Goal: Task Accomplishment & Management: Manage account settings

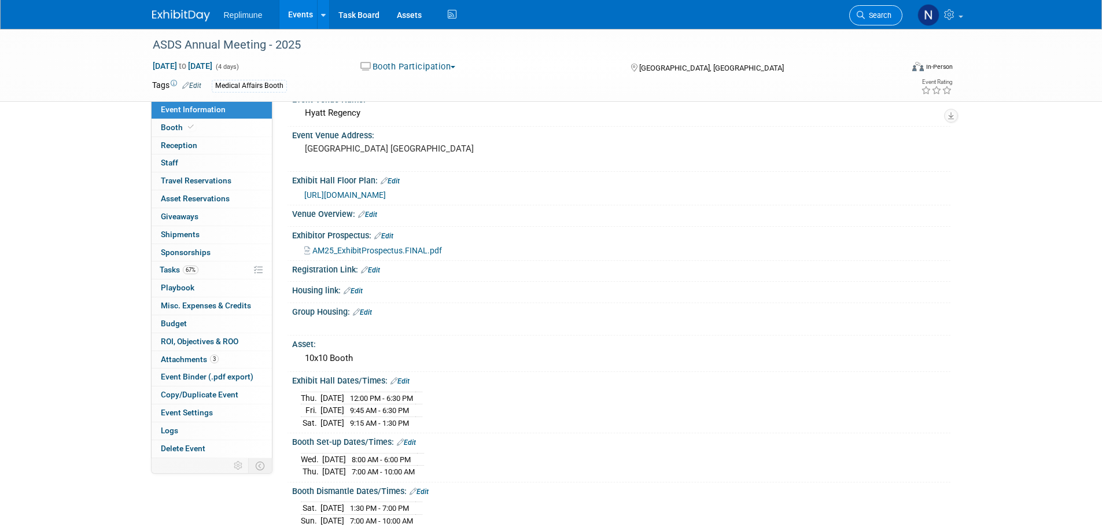
click at [883, 19] on span "Search" at bounding box center [878, 15] width 27 height 9
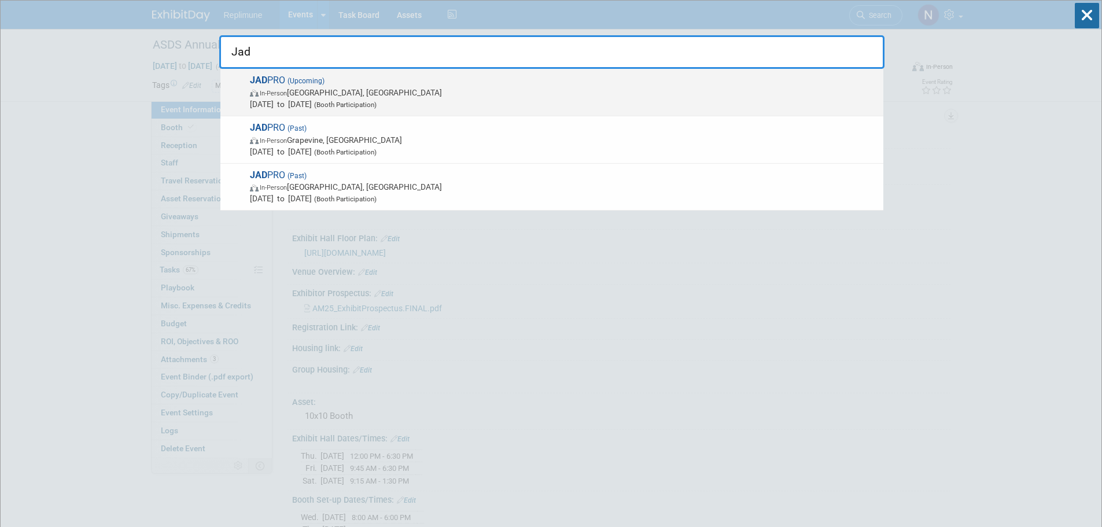
type input "Jad"
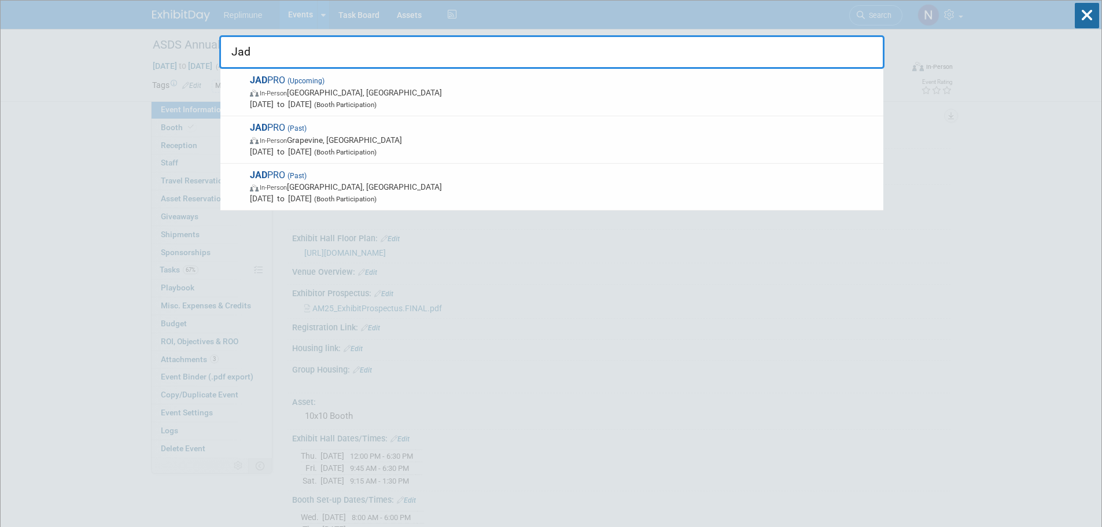
click at [356, 100] on span "Oct 23, 2025 to Oct 25, 2025 (Booth Participation)" at bounding box center [564, 104] width 628 height 12
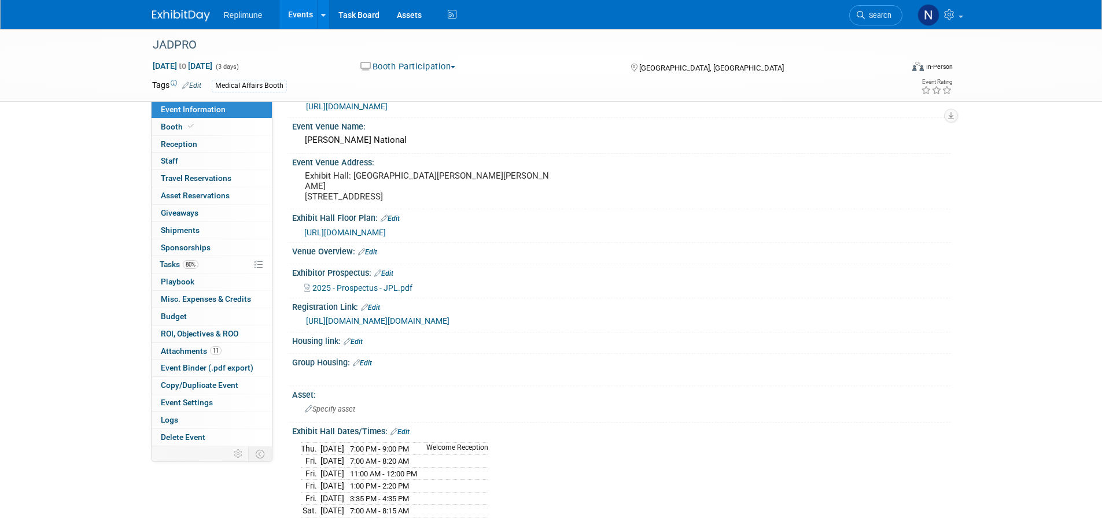
scroll to position [58, 0]
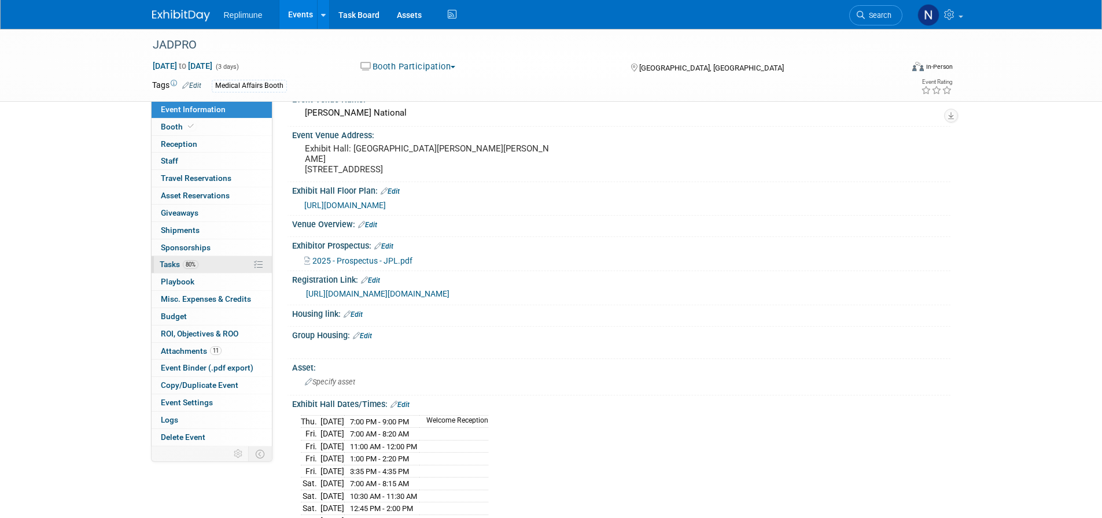
click at [164, 269] on span "Tasks 80%" at bounding box center [179, 264] width 39 height 9
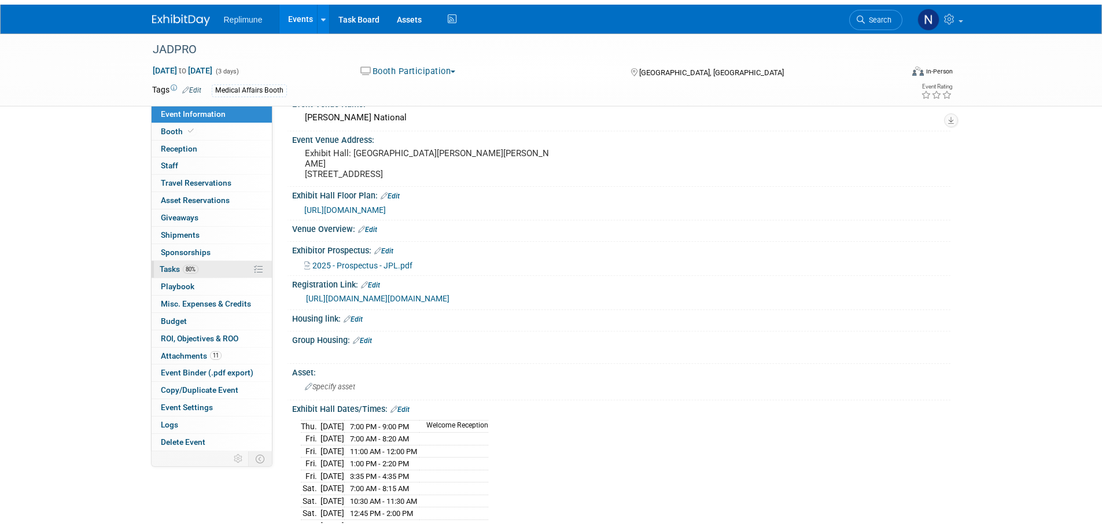
scroll to position [0, 0]
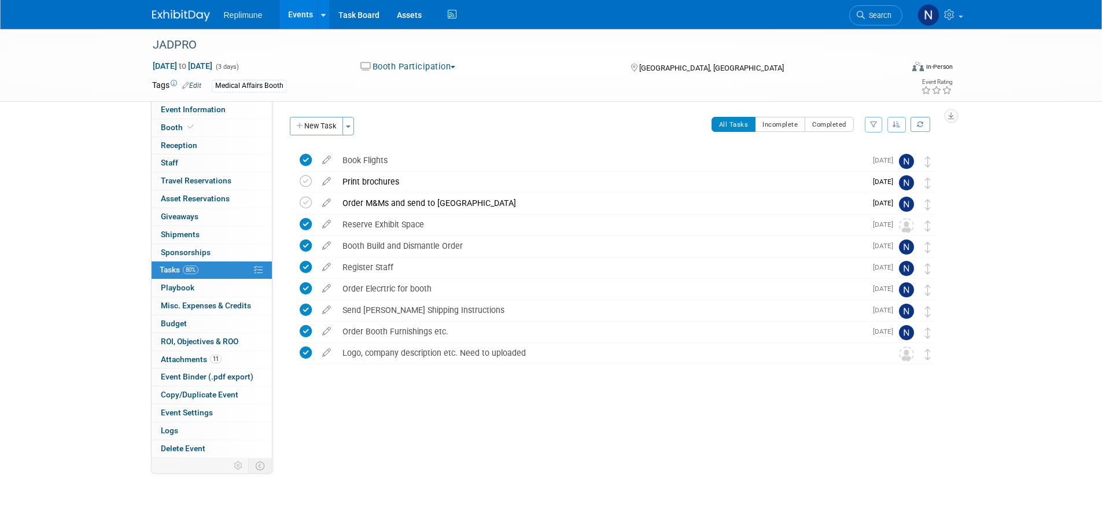
click at [303, 11] on link "Events" at bounding box center [300, 14] width 42 height 29
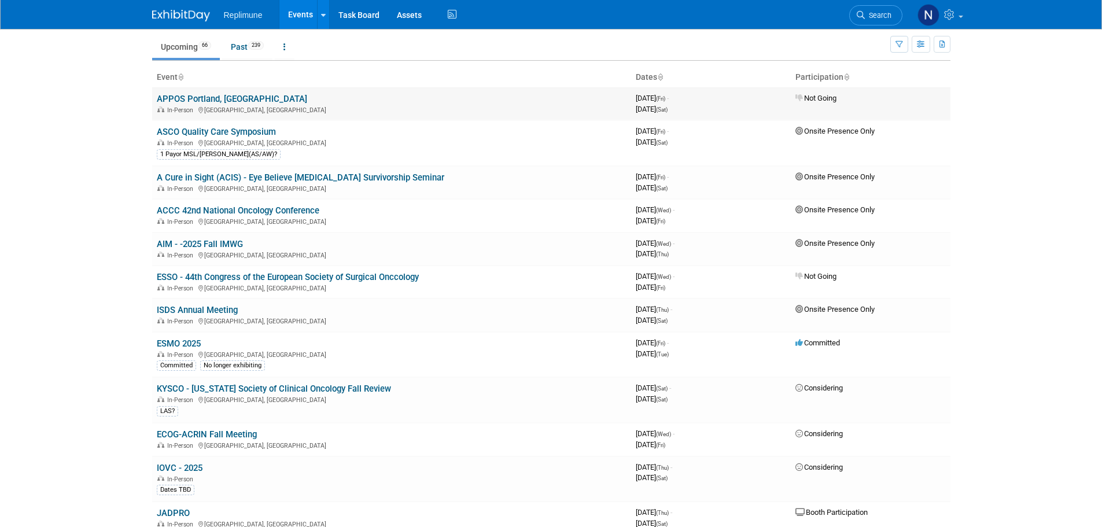
scroll to position [58, 0]
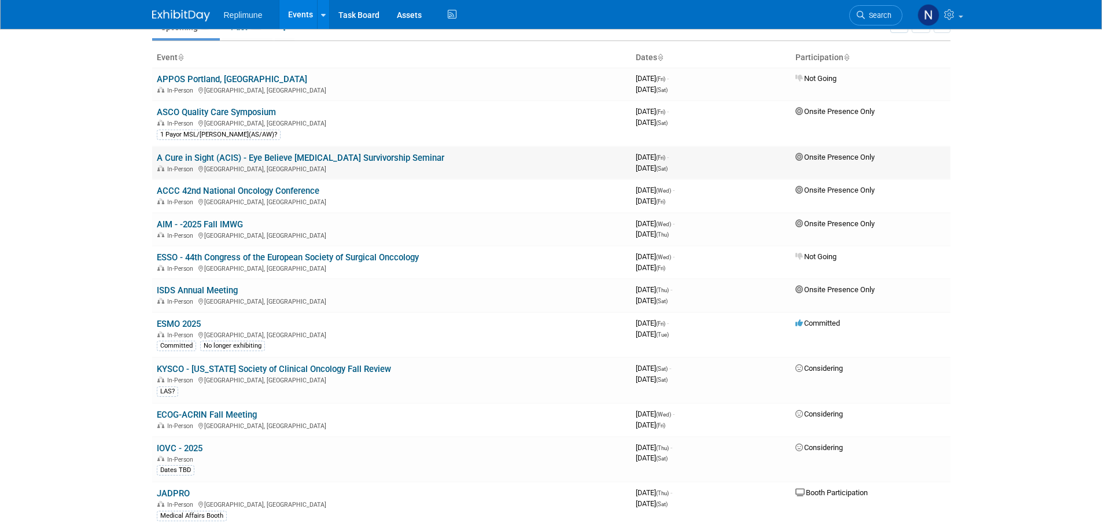
click at [252, 156] on link "A Cure in Sight (ACIS) - Eye Believe Ocular Melanoma Survivorship Seminar" at bounding box center [301, 158] width 288 height 10
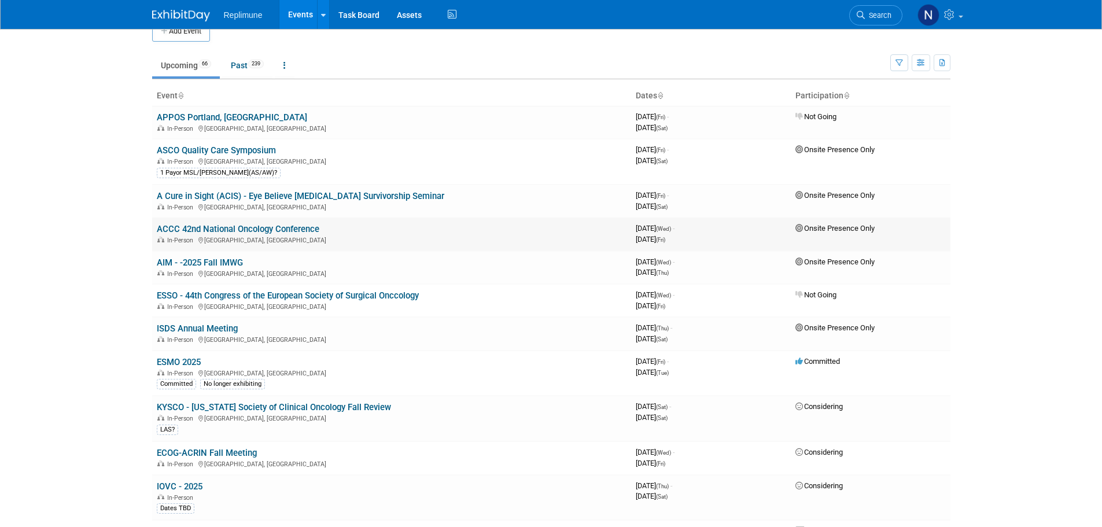
scroll to position [0, 0]
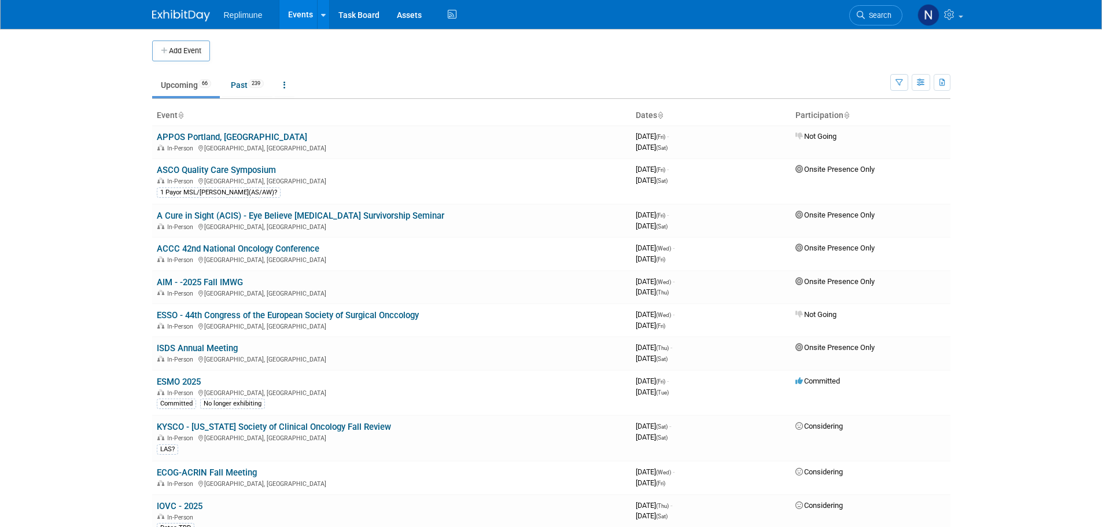
click at [187, 80] on link "Upcoming 66" at bounding box center [186, 85] width 68 height 22
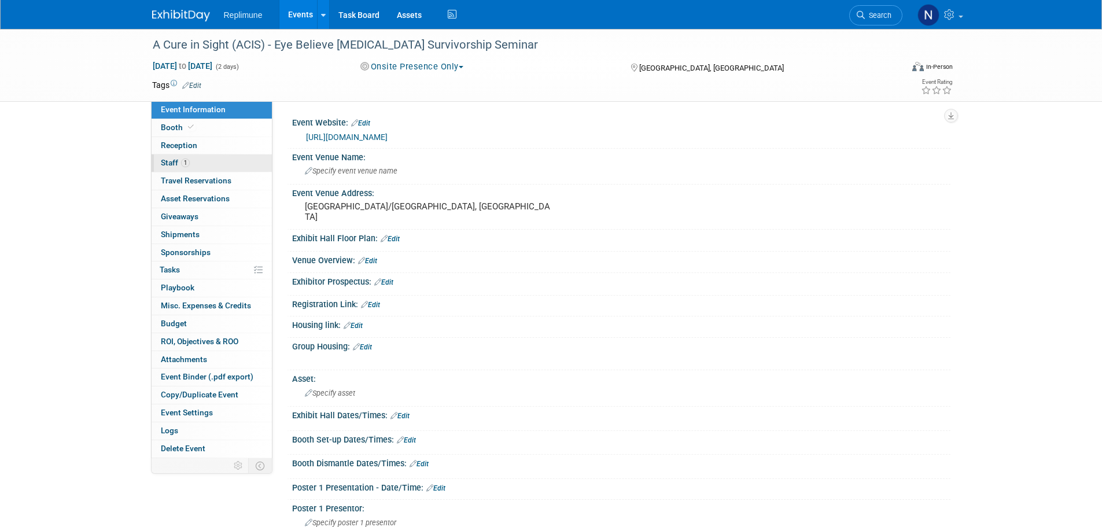
click at [170, 162] on span "Staff 1" at bounding box center [175, 162] width 29 height 9
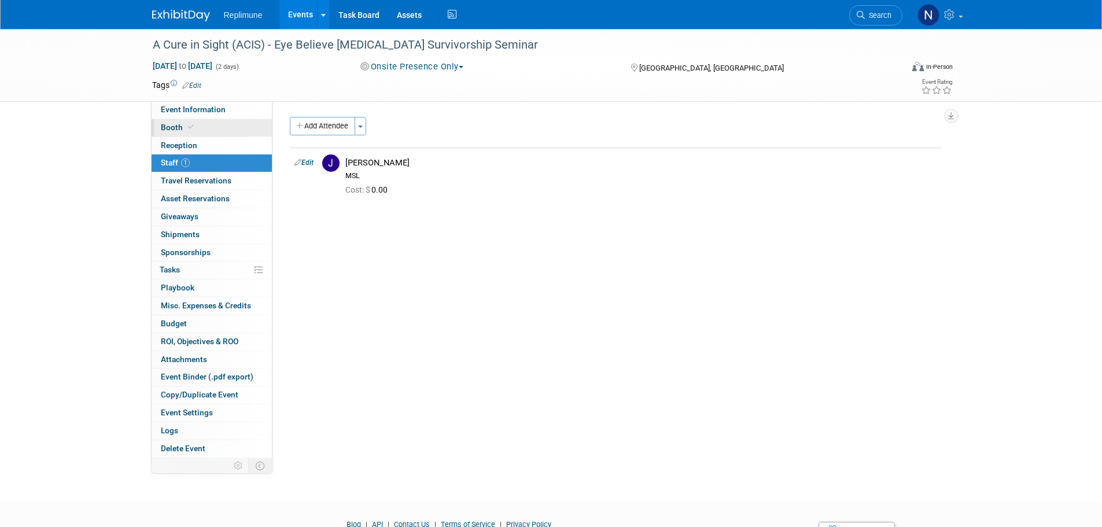
click at [173, 126] on span "Booth" at bounding box center [178, 127] width 35 height 9
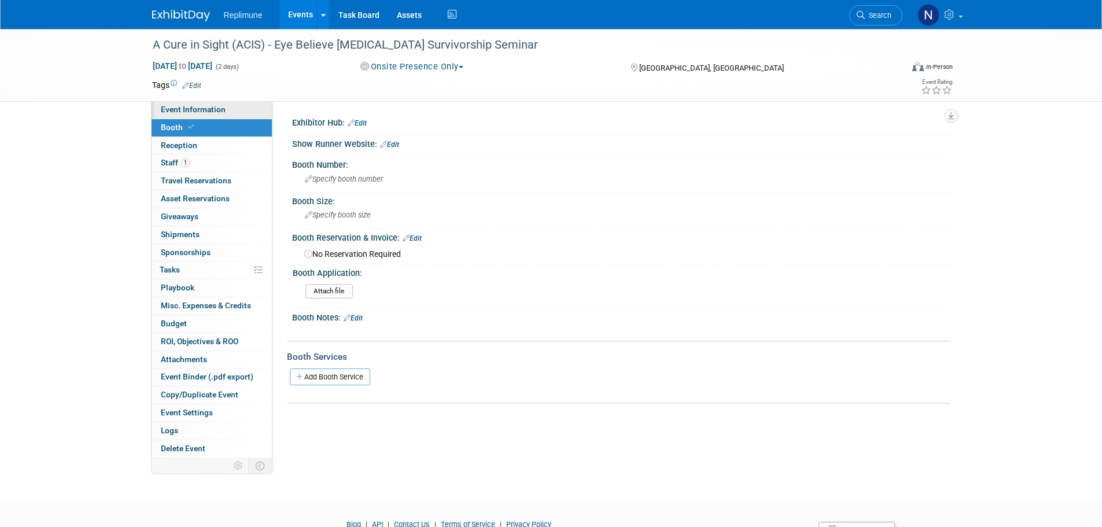
click at [178, 112] on span "Event Information" at bounding box center [193, 109] width 65 height 9
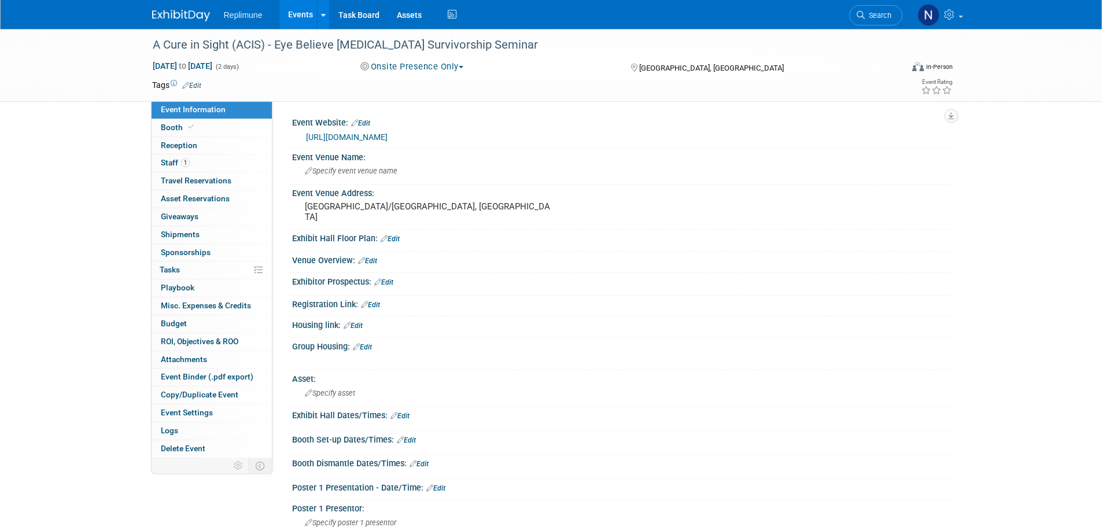
click at [463, 64] on button "Onsite Presence Only" at bounding box center [412, 67] width 112 height 12
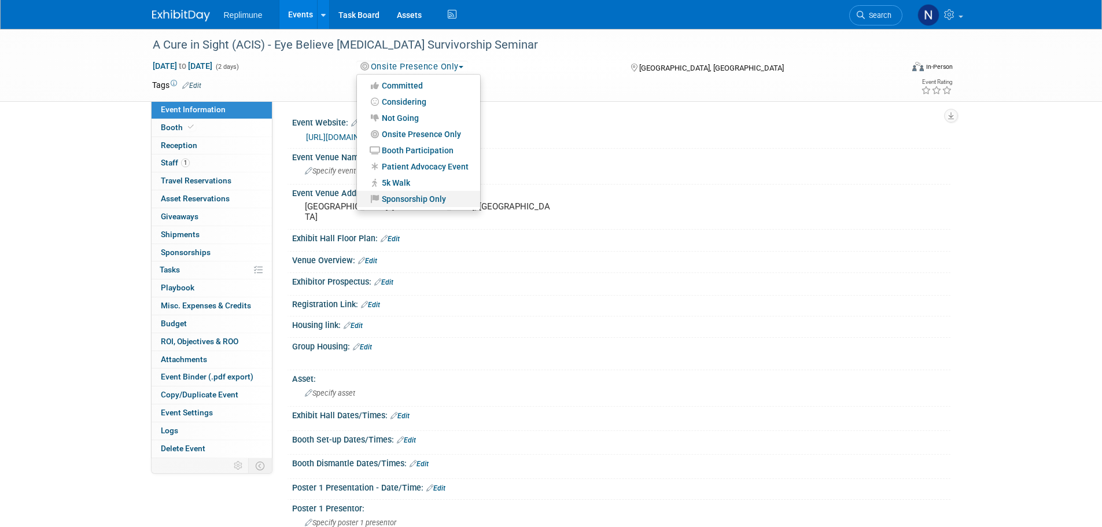
click at [406, 192] on link "Sponsorship Only" at bounding box center [418, 199] width 123 height 16
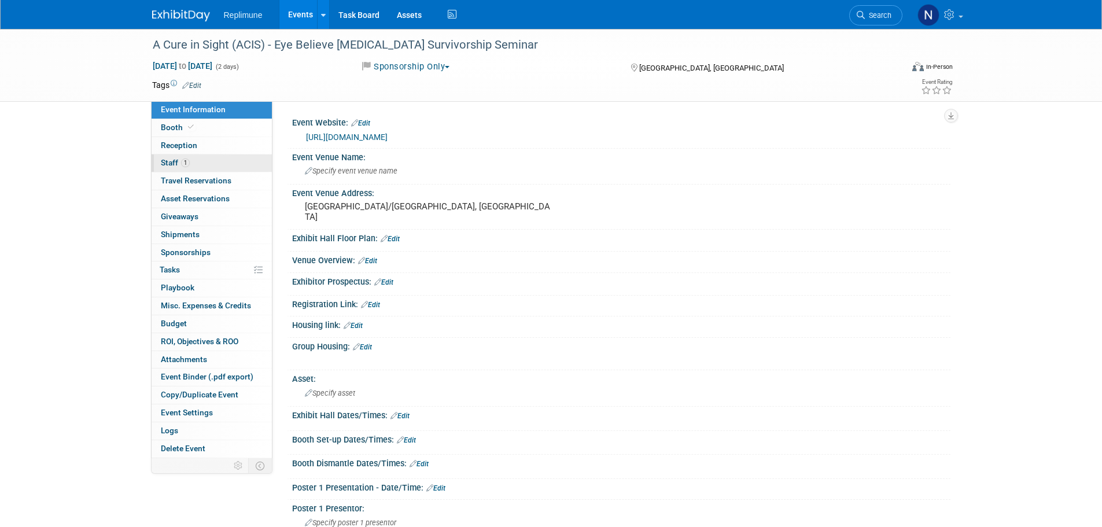
click at [173, 160] on span "Staff 1" at bounding box center [175, 162] width 29 height 9
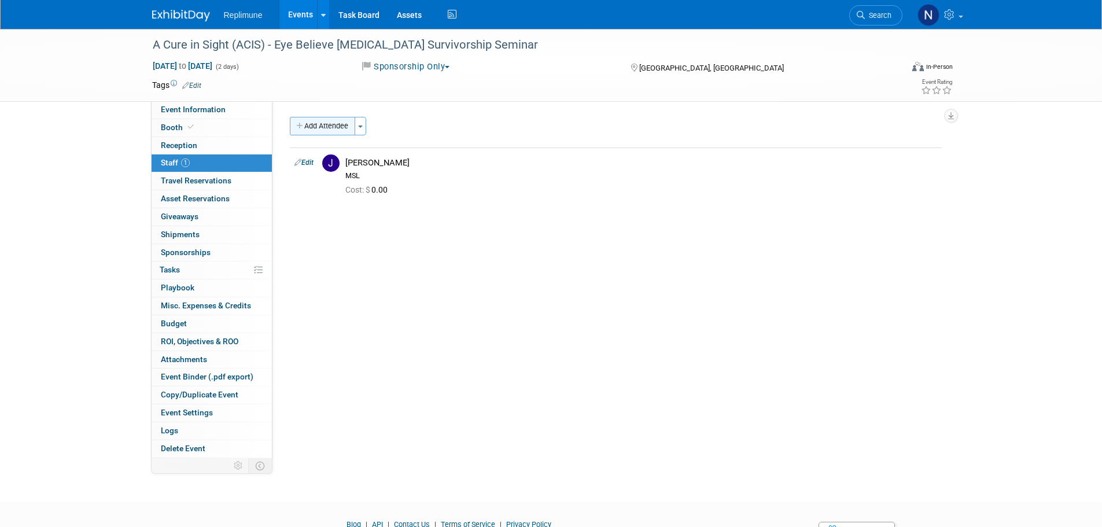
click at [303, 120] on button "Add Attendee" at bounding box center [322, 126] width 65 height 19
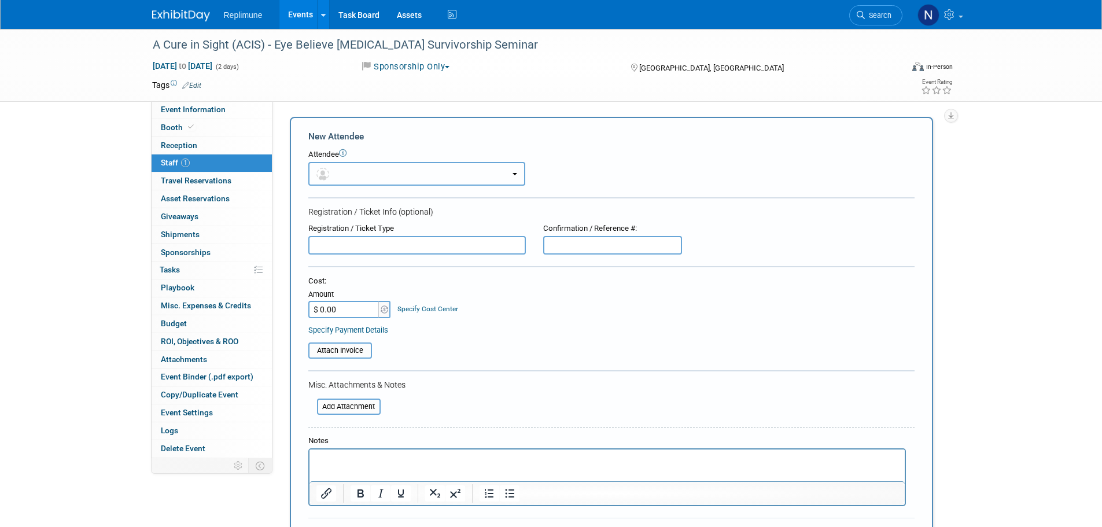
click at [400, 176] on button "button" at bounding box center [416, 174] width 217 height 24
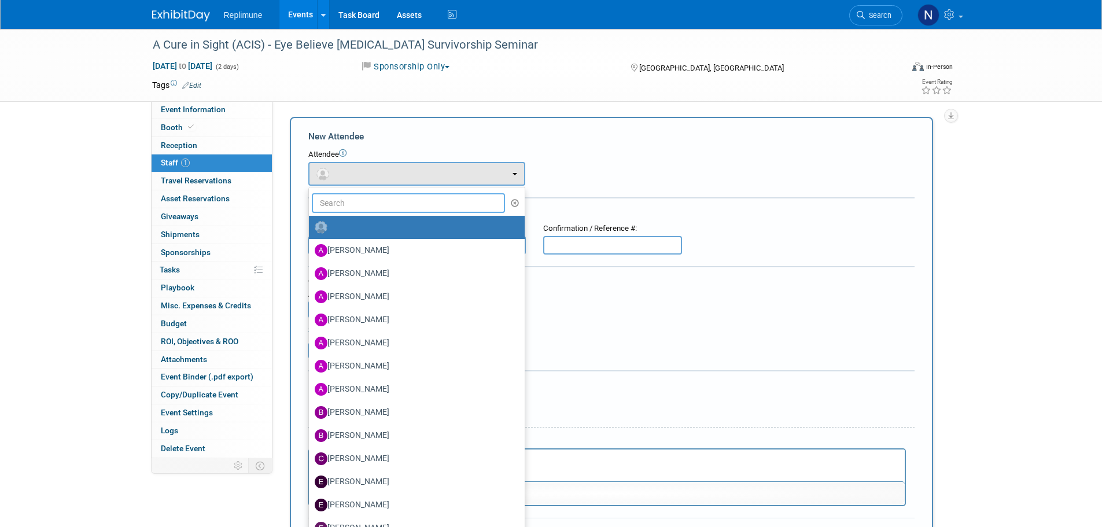
click at [391, 203] on input "text" at bounding box center [409, 203] width 194 height 20
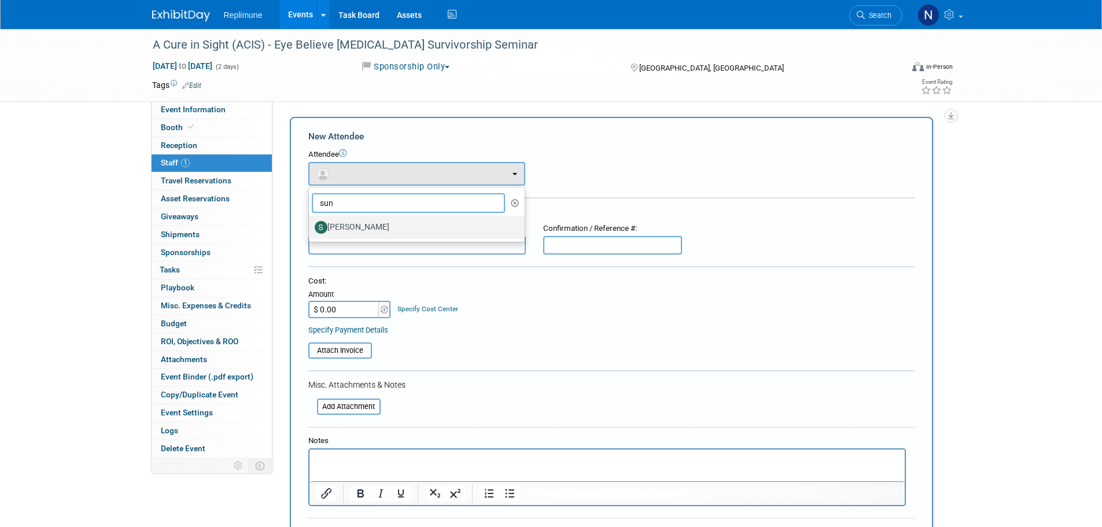
type input "sun"
click at [404, 226] on label "Suneel Kudaravalli" at bounding box center [414, 227] width 198 height 19
click at [311, 226] on input "Suneel Kudaravalli" at bounding box center [307, 226] width 8 height 8
select select "d8351b50-d63b-46ad-9e62-636936d7f859"
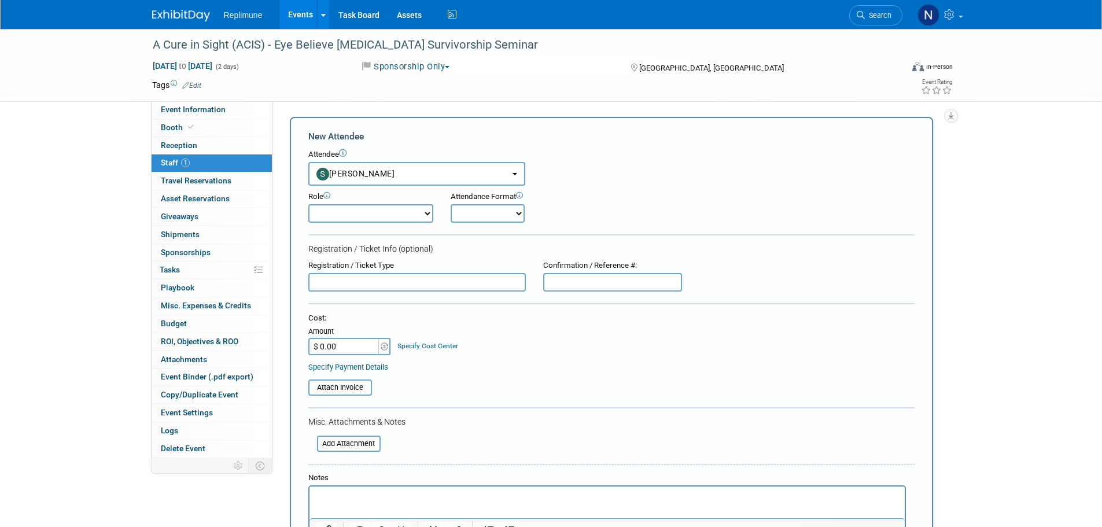
click at [400, 215] on select "Clinical Development Clinical Operations Commercial Congress Manager Demonstrat…" at bounding box center [370, 213] width 125 height 19
select select "700"
click at [308, 204] on select "Clinical Development Clinical Operations Commercial Congress Manager Demonstrat…" at bounding box center [370, 213] width 125 height 19
click at [488, 216] on select "Onsite Remote" at bounding box center [488, 213] width 74 height 19
select select "1"
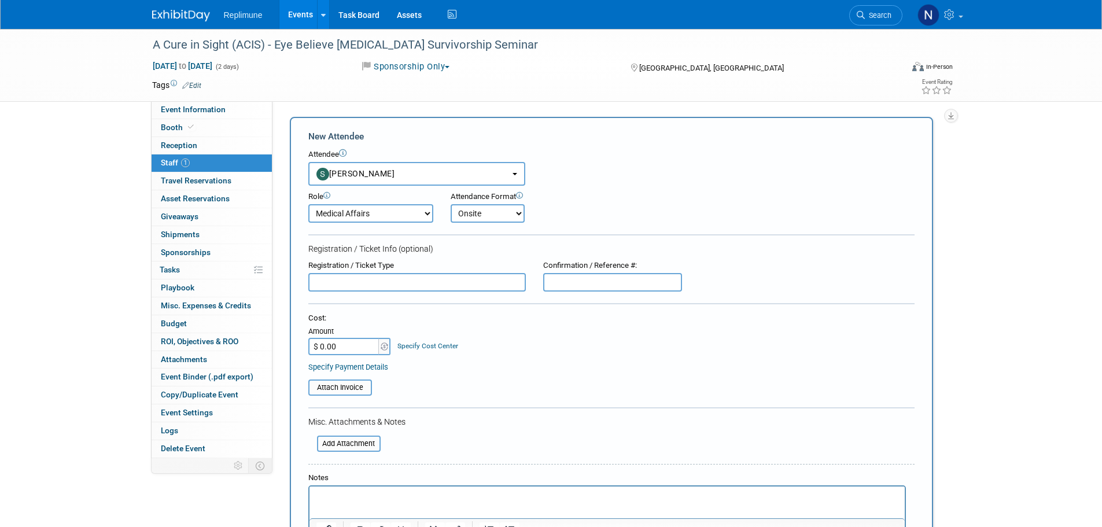
click at [451, 204] on select "Onsite Remote" at bounding box center [488, 213] width 74 height 19
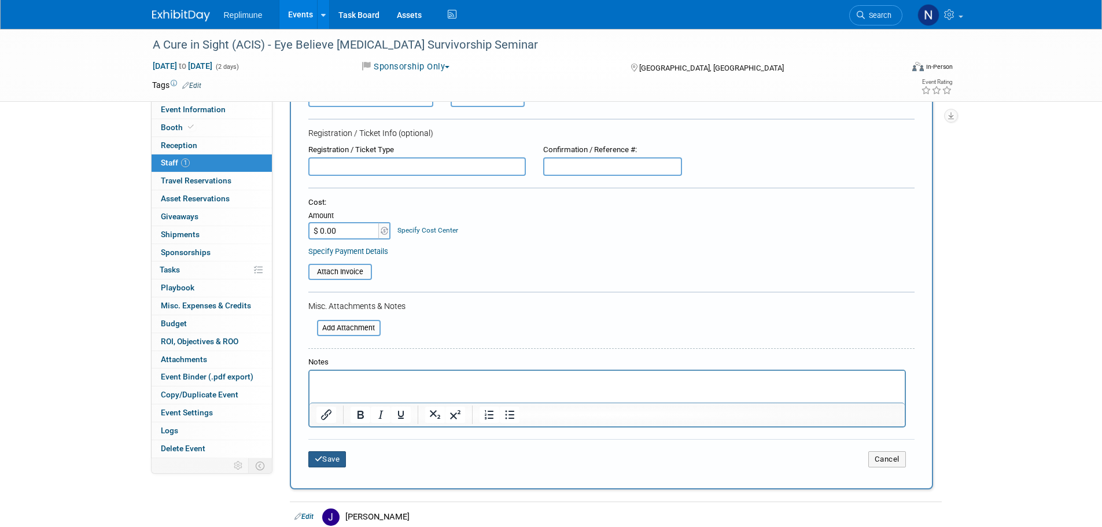
click at [336, 462] on button "Save" at bounding box center [327, 459] width 38 height 16
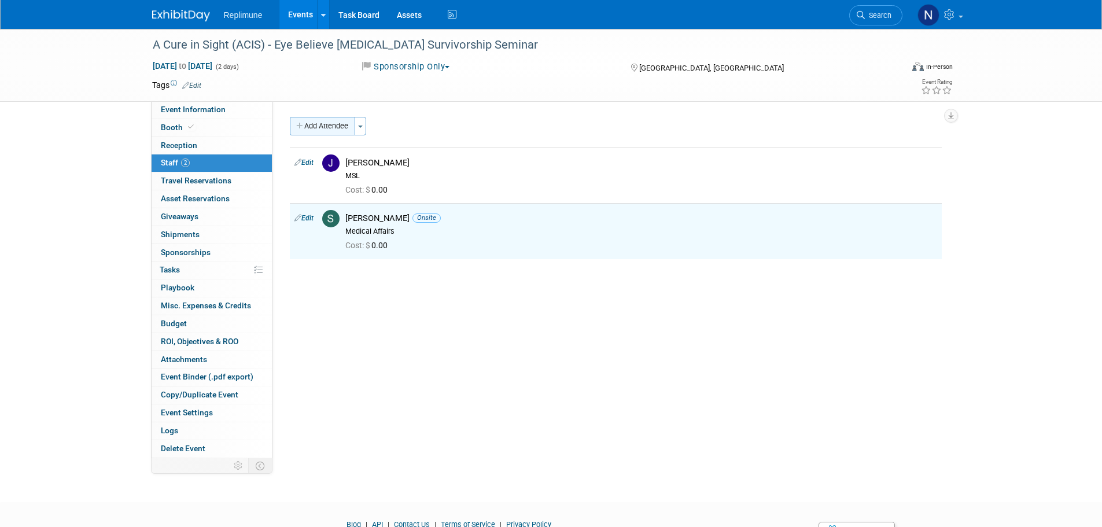
click at [321, 127] on button "Add Attendee" at bounding box center [322, 126] width 65 height 19
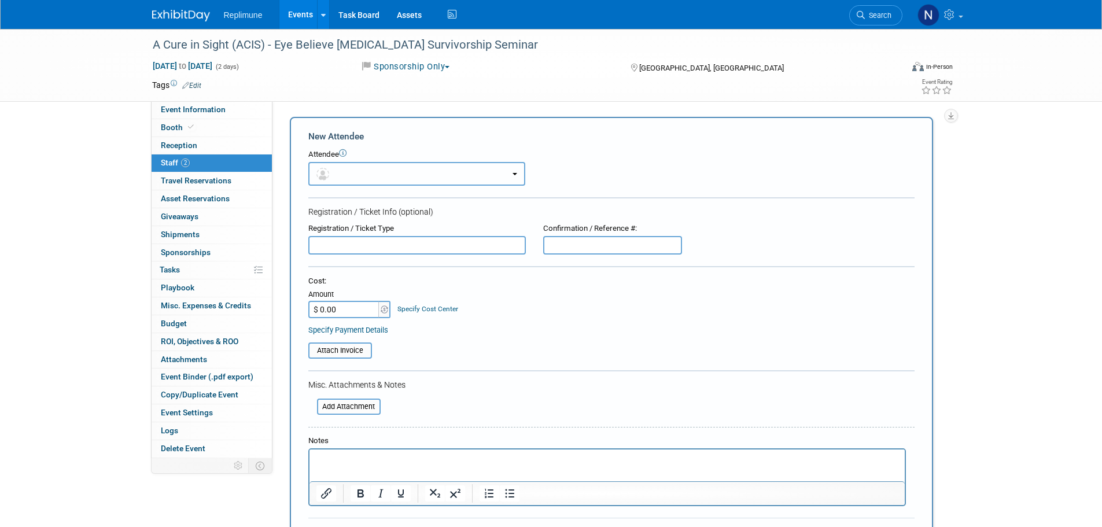
click at [347, 167] on button "button" at bounding box center [416, 174] width 217 height 24
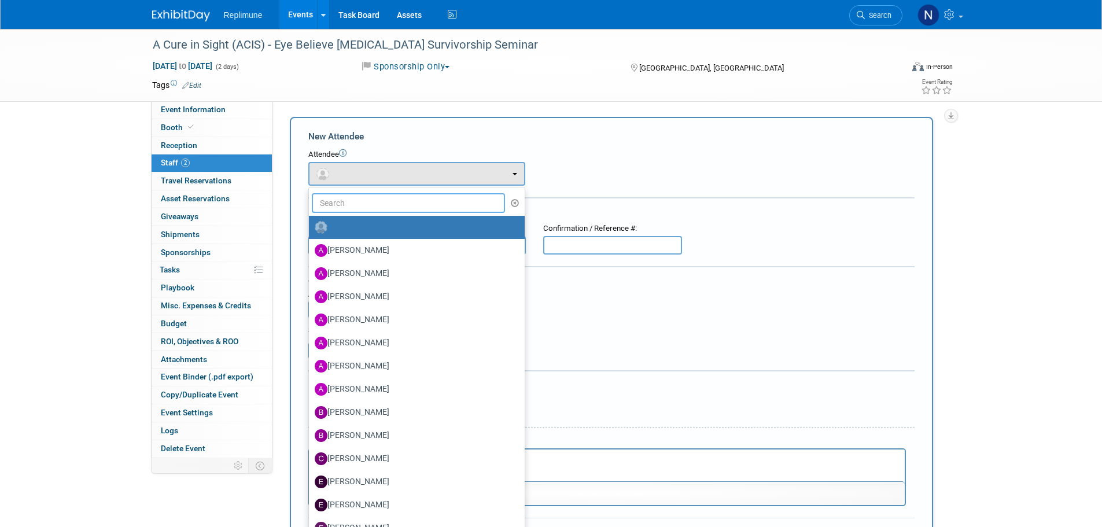
click at [347, 202] on input "text" at bounding box center [409, 203] width 194 height 20
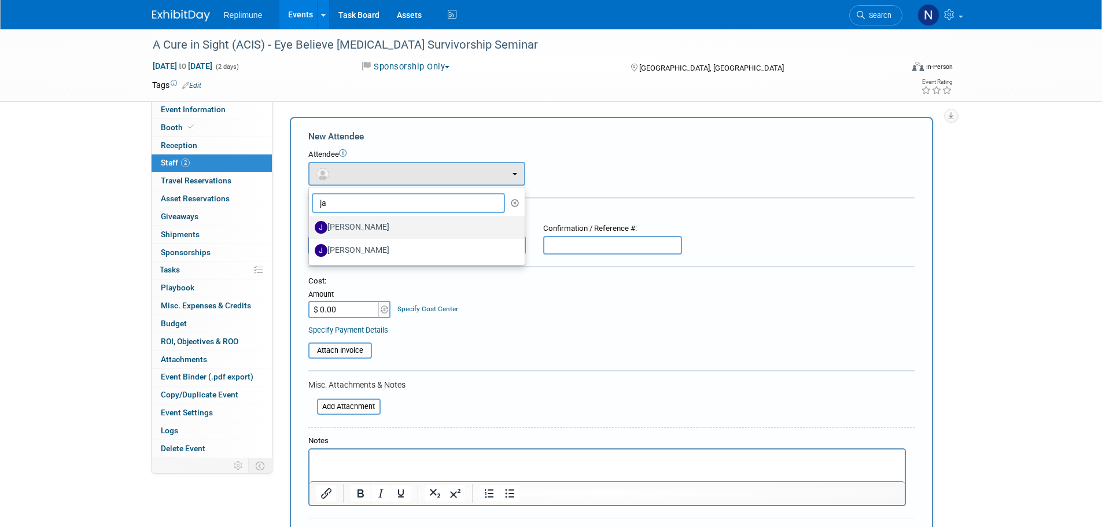
type input "ja"
click at [392, 232] on label "Jacqueline Smith" at bounding box center [414, 227] width 198 height 19
click at [311, 230] on input "Jacqueline Smith" at bounding box center [307, 226] width 8 height 8
select select "ce98ceb6-3058-4ce4-88be-7ee8c39026e7"
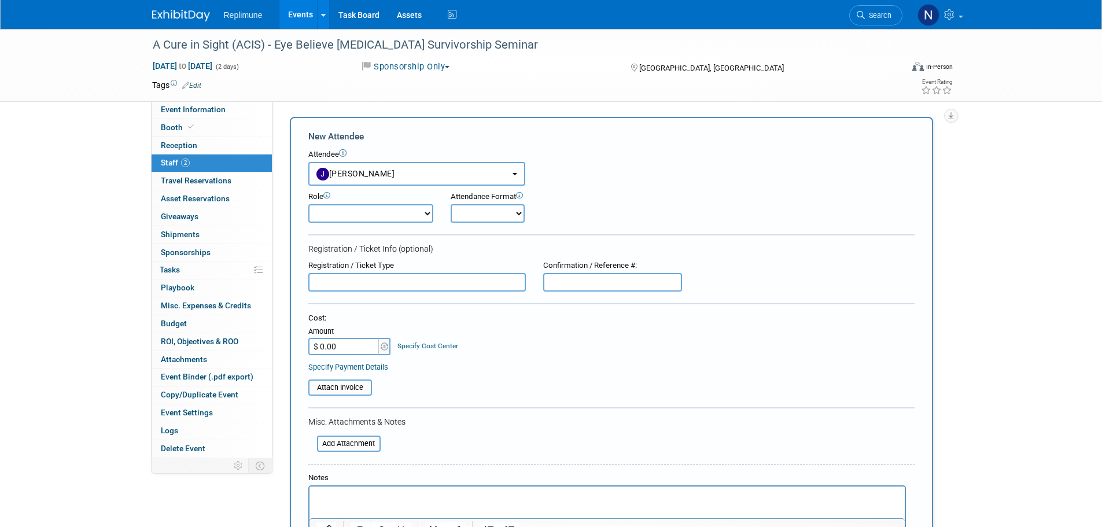
click at [341, 211] on select "Clinical Development Clinical Operations Commercial Congress Manager Demonstrat…" at bounding box center [370, 213] width 125 height 19
select select "700"
click at [308, 204] on select "Clinical Development Clinical Operations Commercial Congress Manager Demonstrat…" at bounding box center [370, 213] width 125 height 19
click at [484, 223] on select "Onsite Remote" at bounding box center [488, 213] width 74 height 19
select select "1"
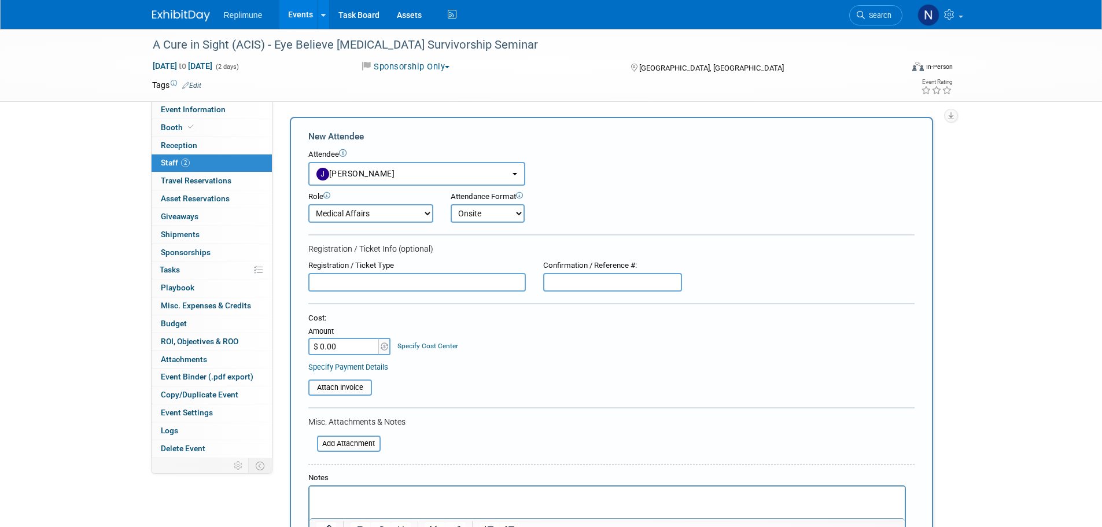
click at [451, 204] on select "Onsite Remote" at bounding box center [488, 213] width 74 height 19
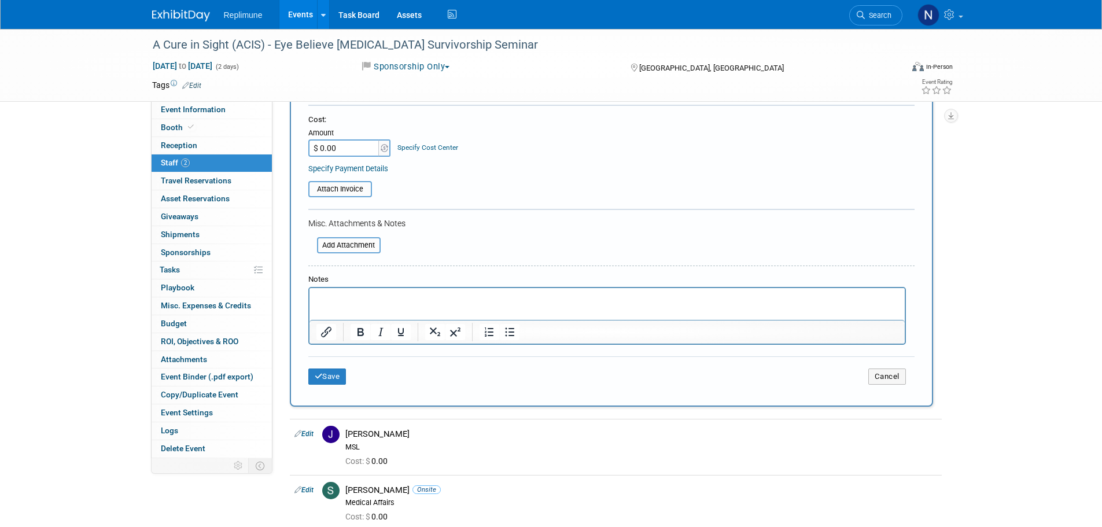
scroll to position [231, 0]
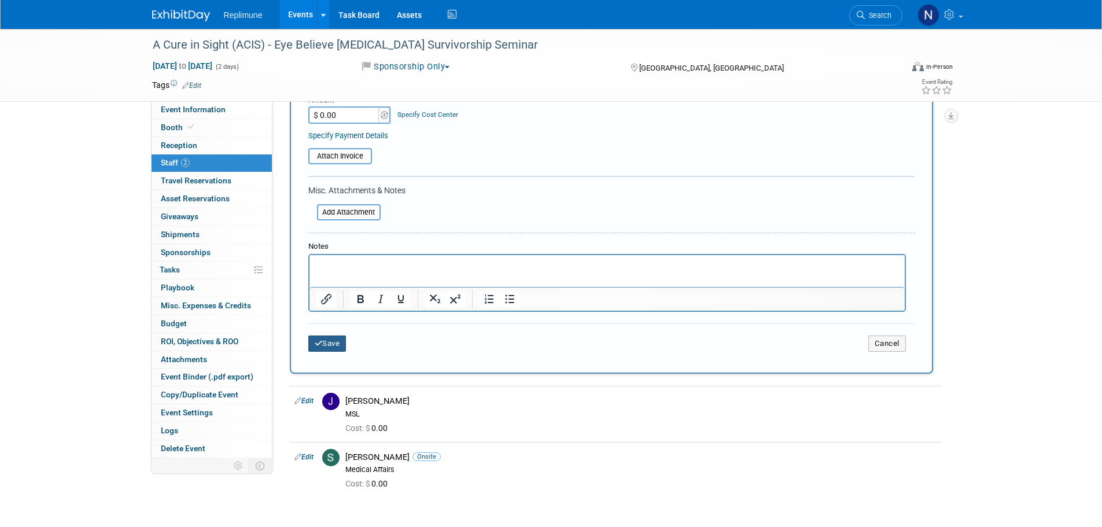
click at [337, 345] on button "Save" at bounding box center [327, 344] width 38 height 16
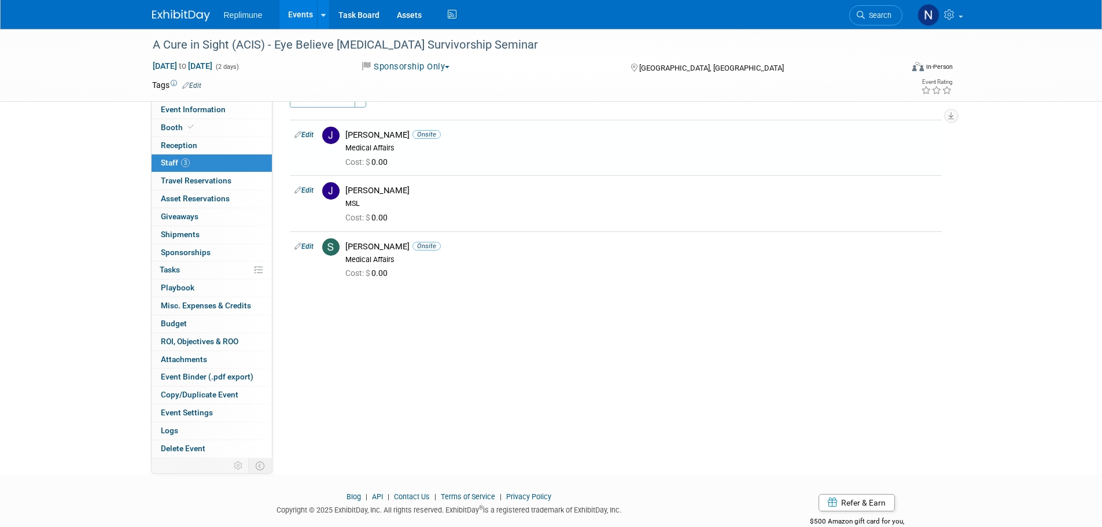
scroll to position [0, 0]
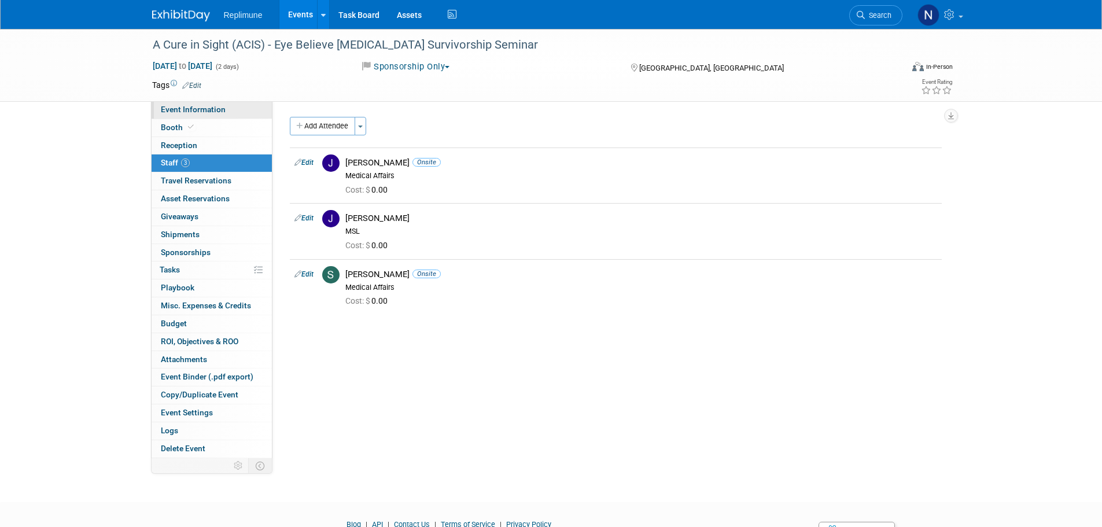
click at [211, 111] on span "Event Information" at bounding box center [193, 109] width 65 height 9
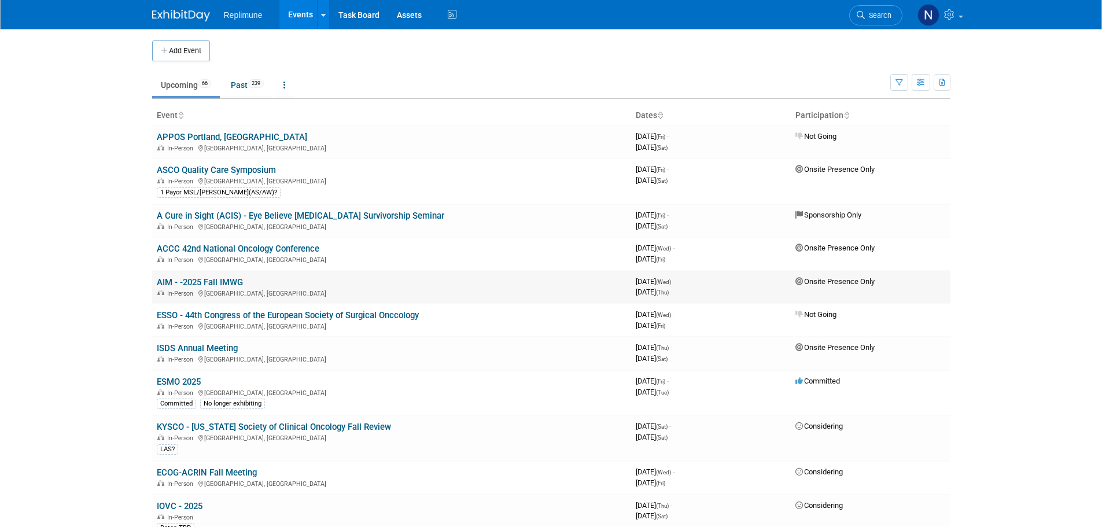
click at [220, 279] on link "AIM - -2025 Fall IMWG" at bounding box center [200, 282] width 86 height 10
click at [225, 247] on link "ACCC 42nd National Oncology Conference" at bounding box center [238, 249] width 163 height 10
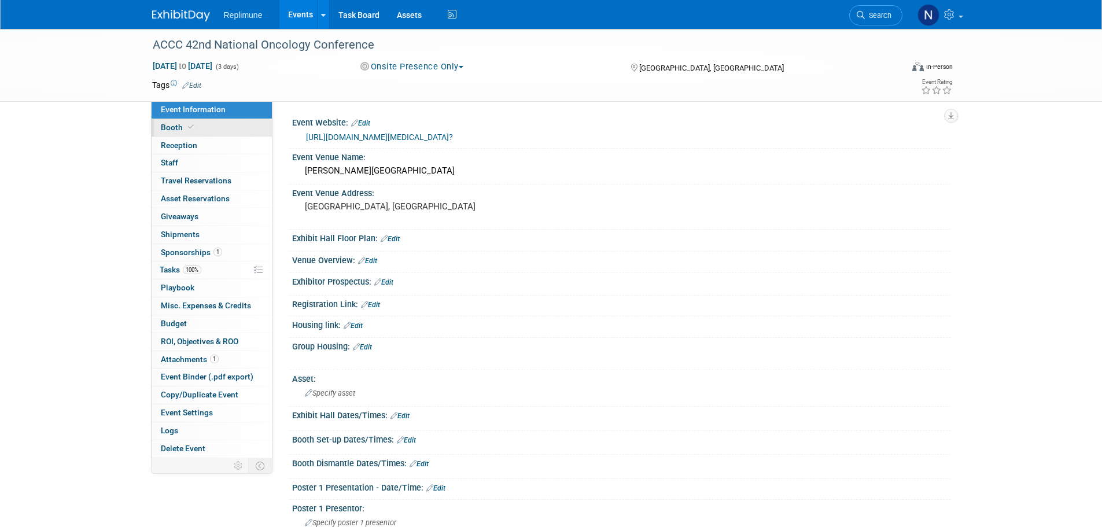
click at [168, 126] on span "Booth" at bounding box center [178, 127] width 35 height 9
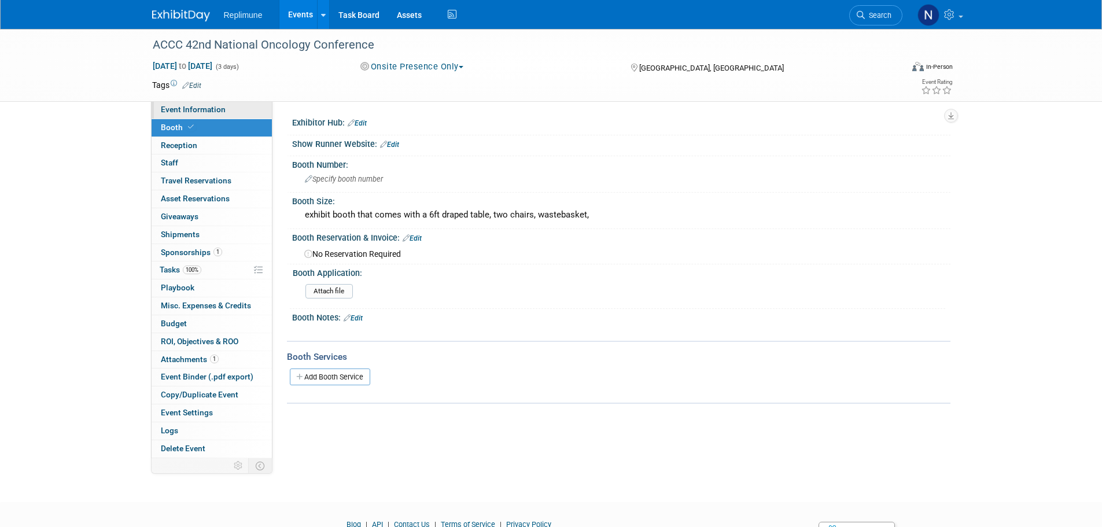
click at [200, 105] on span "Event Information" at bounding box center [193, 109] width 65 height 9
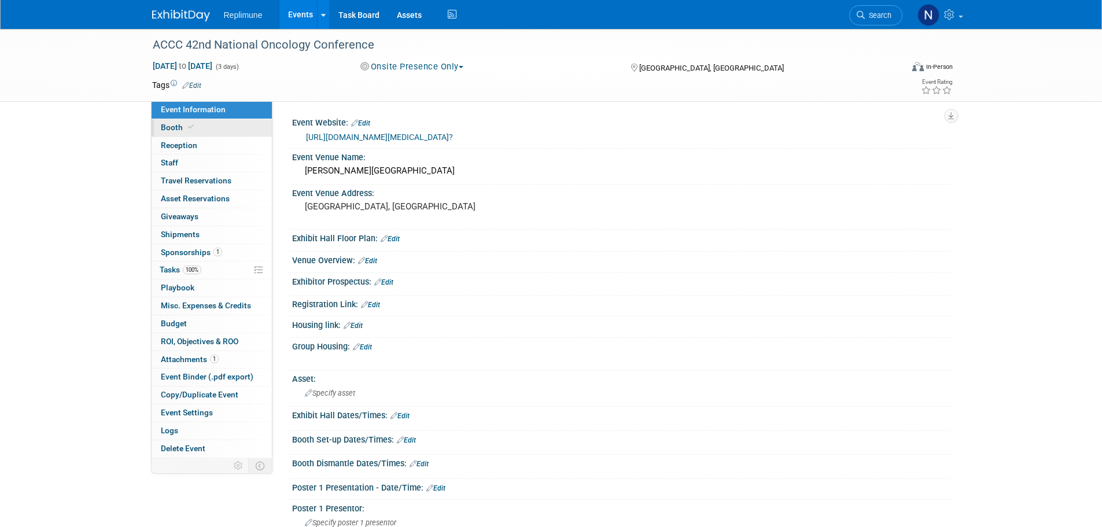
click at [178, 130] on span "Booth" at bounding box center [178, 127] width 35 height 9
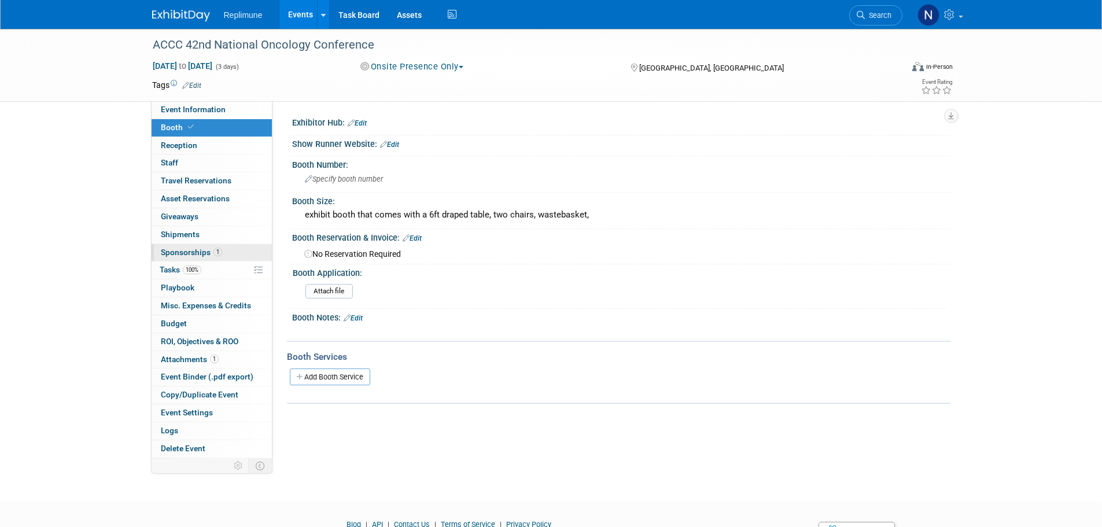
click at [186, 248] on span "Sponsorships 1" at bounding box center [191, 252] width 61 height 9
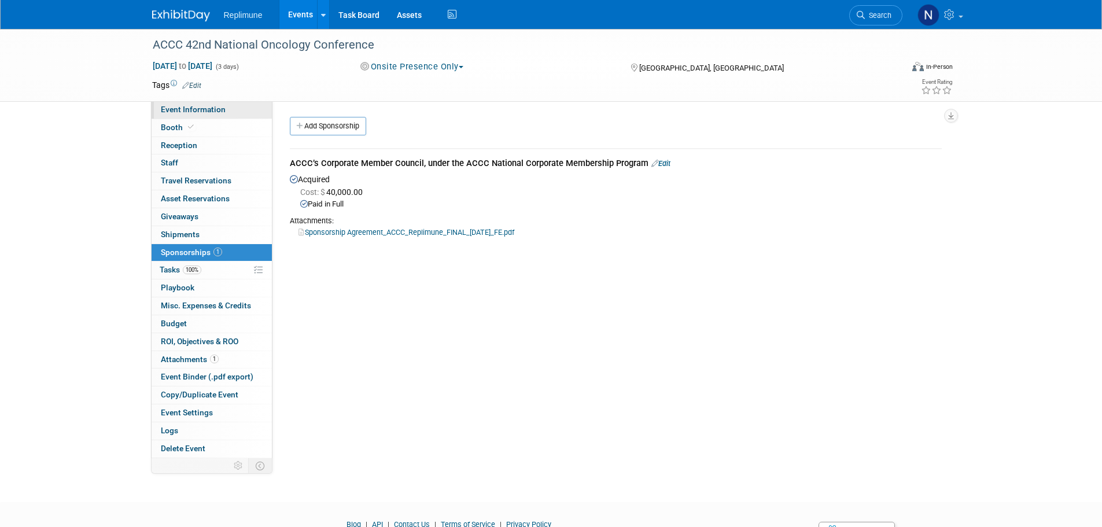
click at [183, 103] on link "Event Information" at bounding box center [212, 109] width 120 height 17
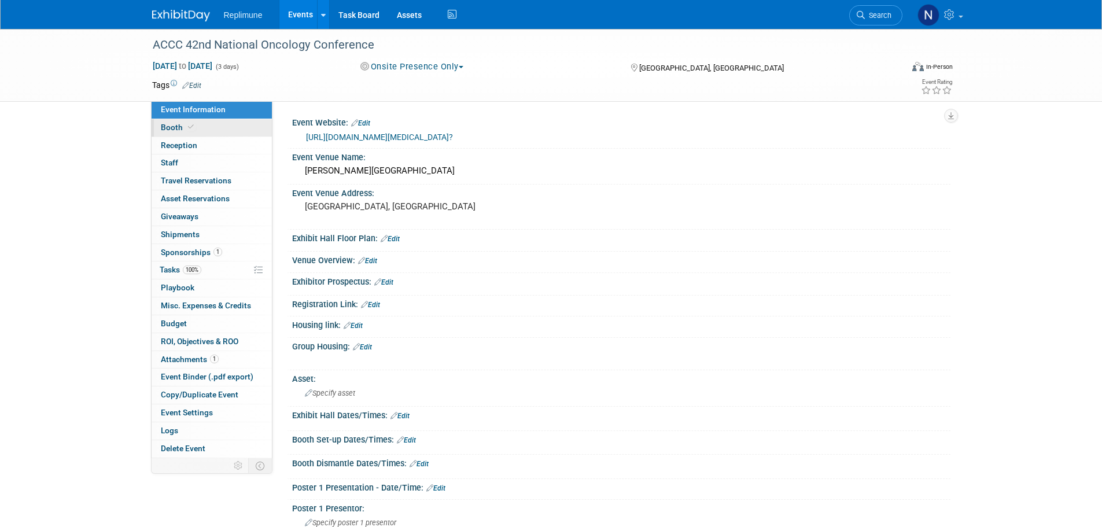
click at [167, 127] on span "Booth" at bounding box center [178, 127] width 35 height 9
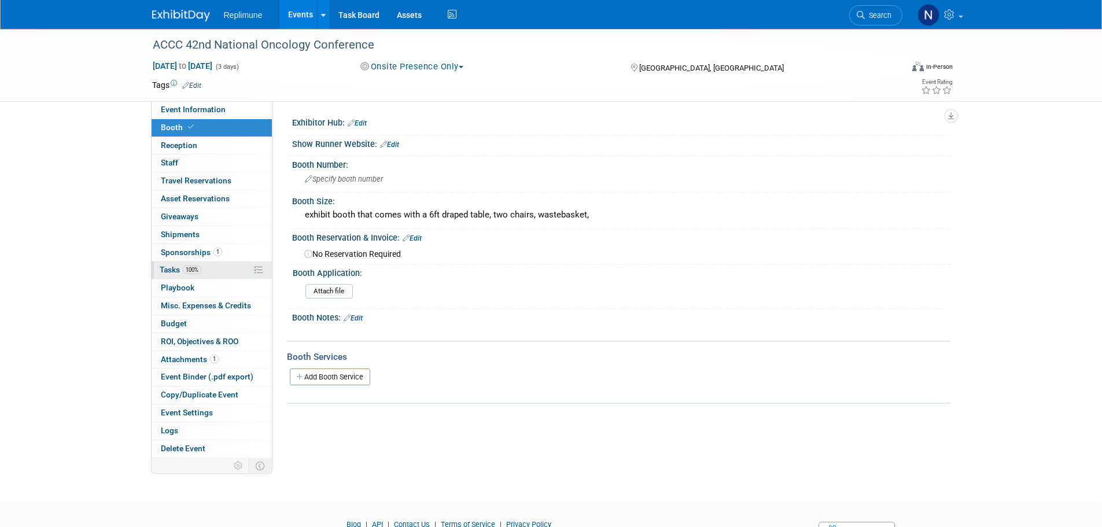
click at [168, 273] on span "Tasks 100%" at bounding box center [181, 269] width 42 height 9
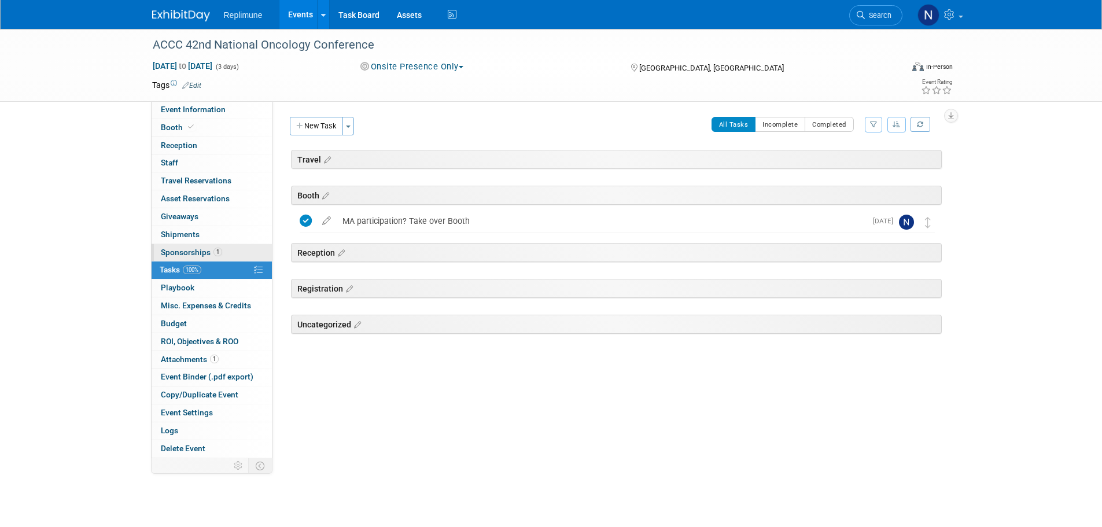
click at [183, 249] on span "Sponsorships 1" at bounding box center [191, 252] width 61 height 9
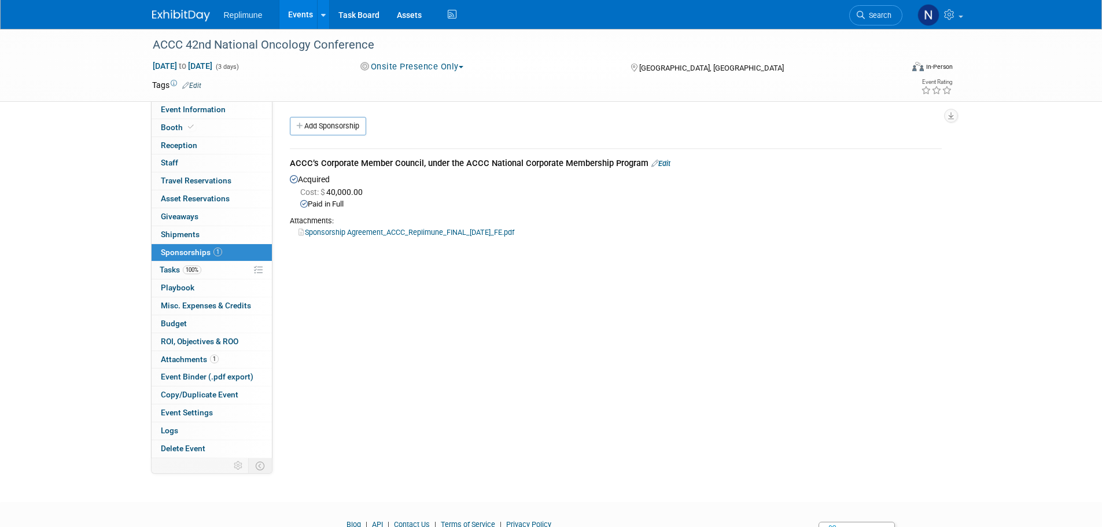
click at [330, 230] on link "Sponsorship Agreement_ACCC_Replimune_FINAL_03.05.2025_FE.pdf" at bounding box center [407, 232] width 216 height 9
click at [207, 109] on span "Event Information" at bounding box center [193, 109] width 65 height 9
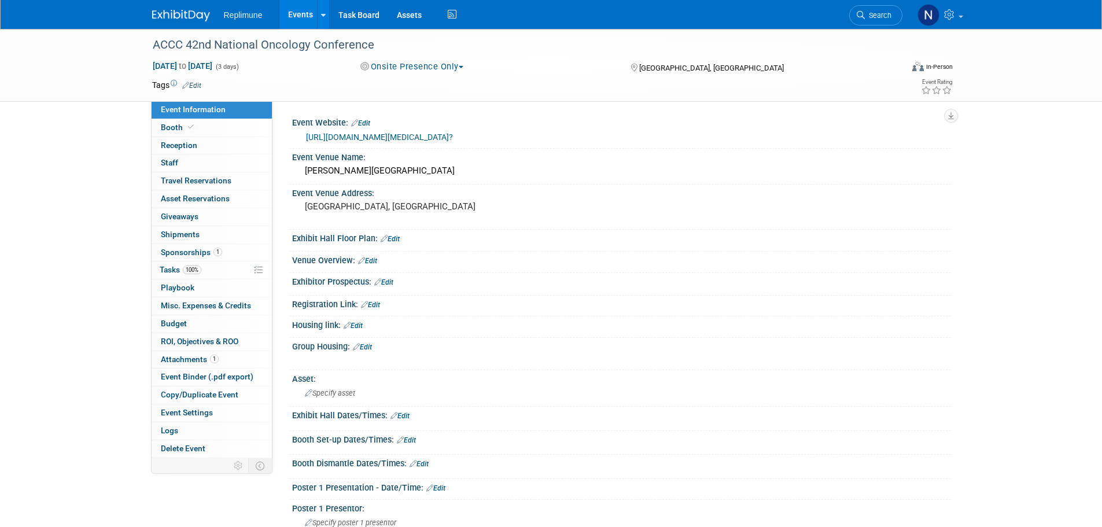
click at [399, 132] on link "https://www.accc-cancer.org/home/attend/national-oncology-conference?" at bounding box center [379, 136] width 147 height 9
click at [303, 10] on link "Events" at bounding box center [300, 14] width 42 height 29
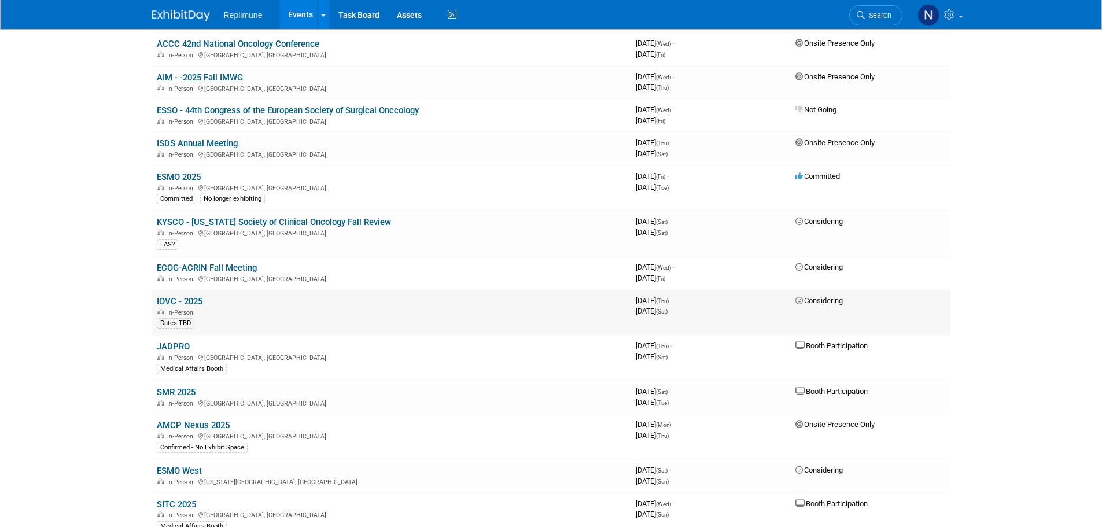
scroll to position [231, 0]
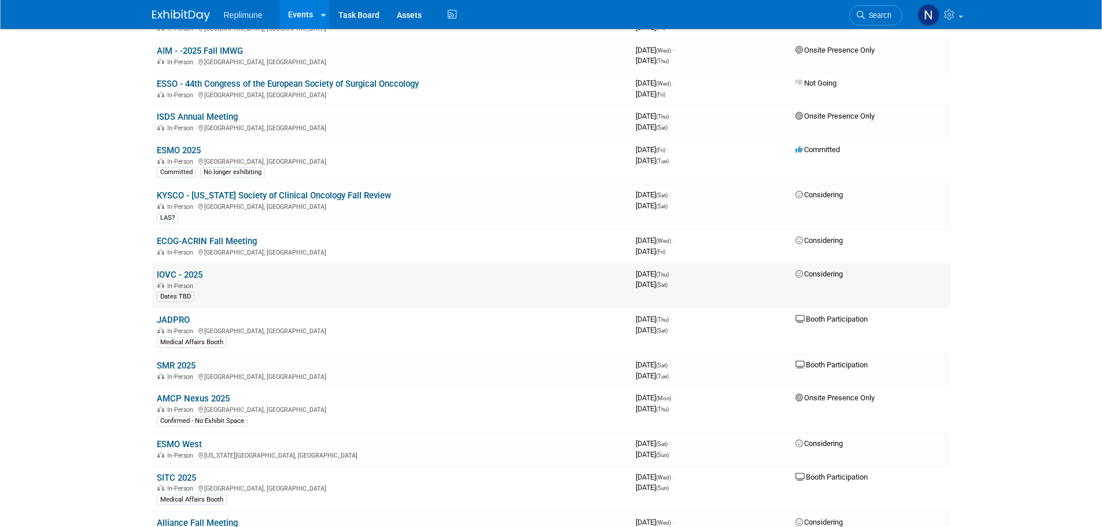
click at [189, 275] on link "IOVC - 2025" at bounding box center [180, 275] width 46 height 10
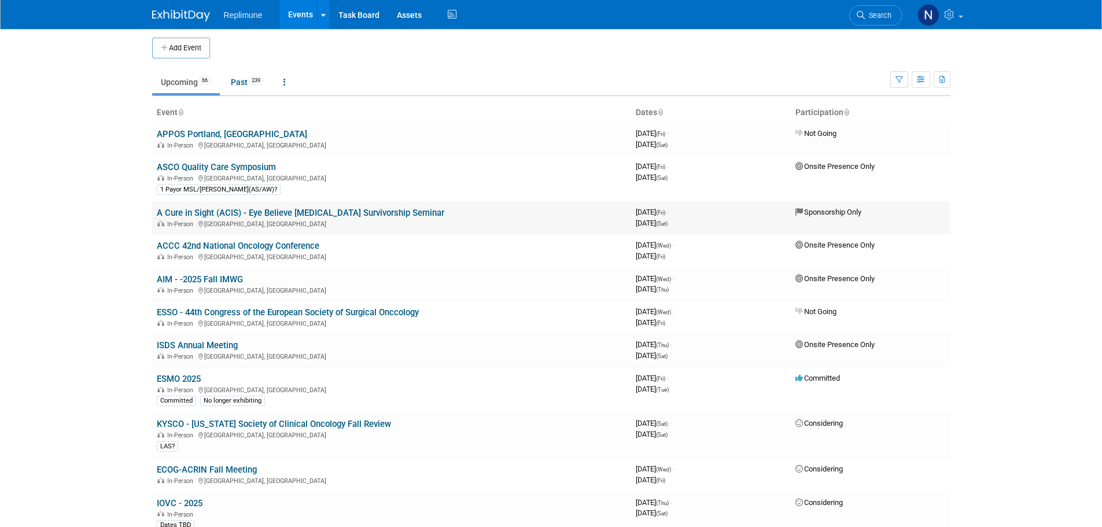
scroll to position [0, 0]
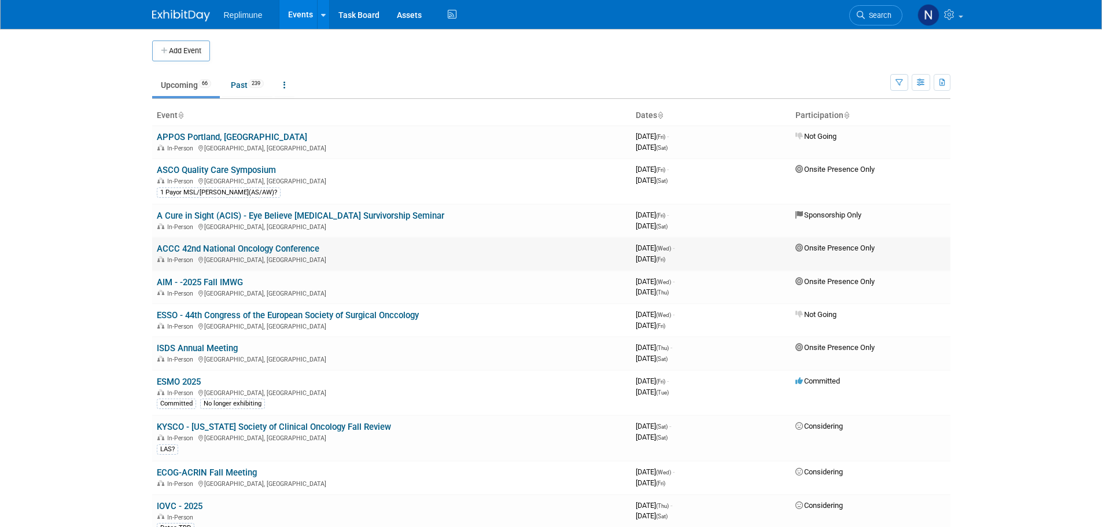
click at [237, 248] on link "ACCC 42nd National Oncology Conference" at bounding box center [238, 249] width 163 height 10
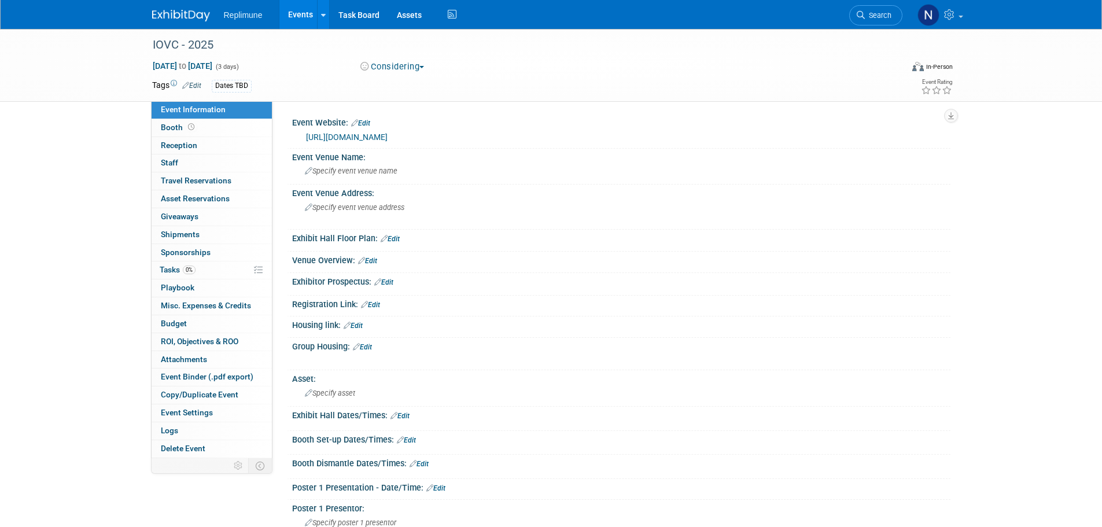
click at [337, 134] on link "https://iovc2024.nl/" at bounding box center [347, 136] width 82 height 9
click at [414, 67] on button "Considering" at bounding box center [392, 67] width 72 height 12
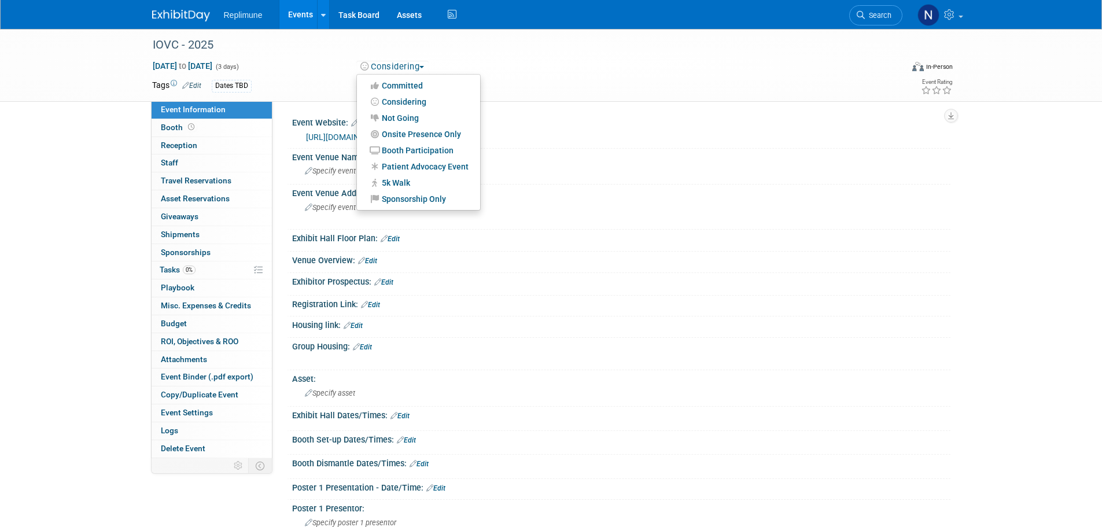
click at [572, 86] on div "Dates TBD" at bounding box center [514, 86] width 605 height 13
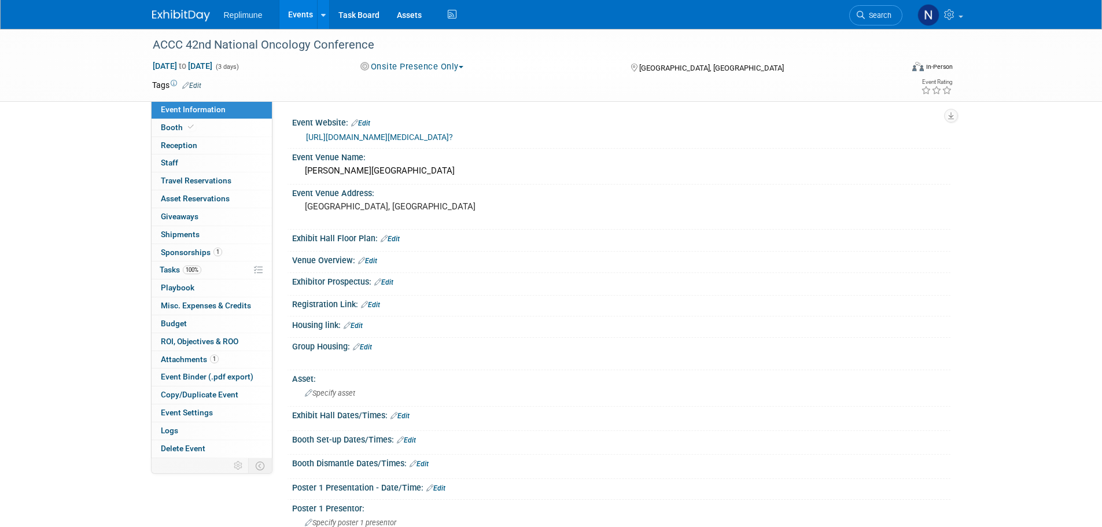
click at [405, 65] on button "Onsite Presence Only" at bounding box center [412, 67] width 112 height 12
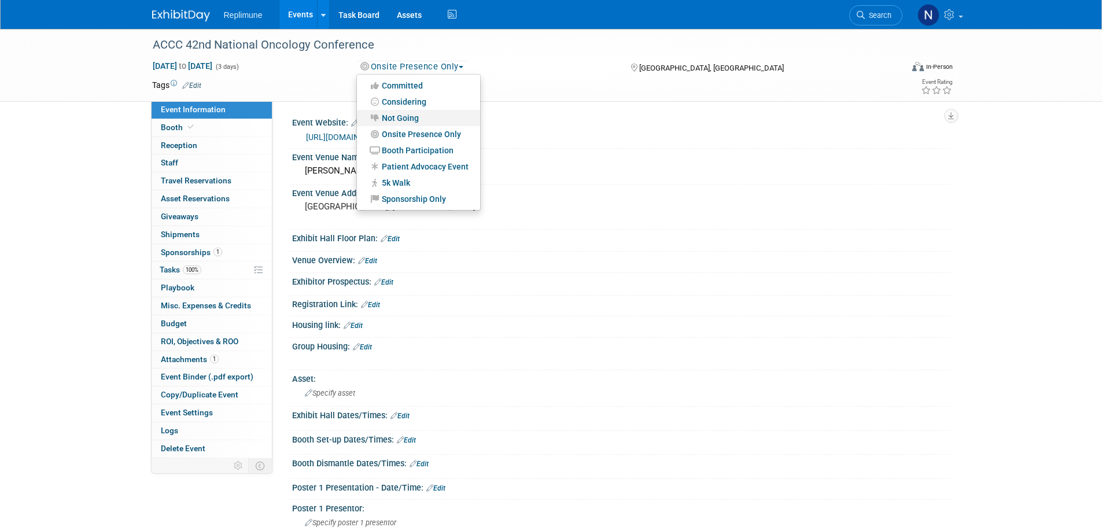
click at [407, 116] on link "Not Going" at bounding box center [418, 118] width 123 height 16
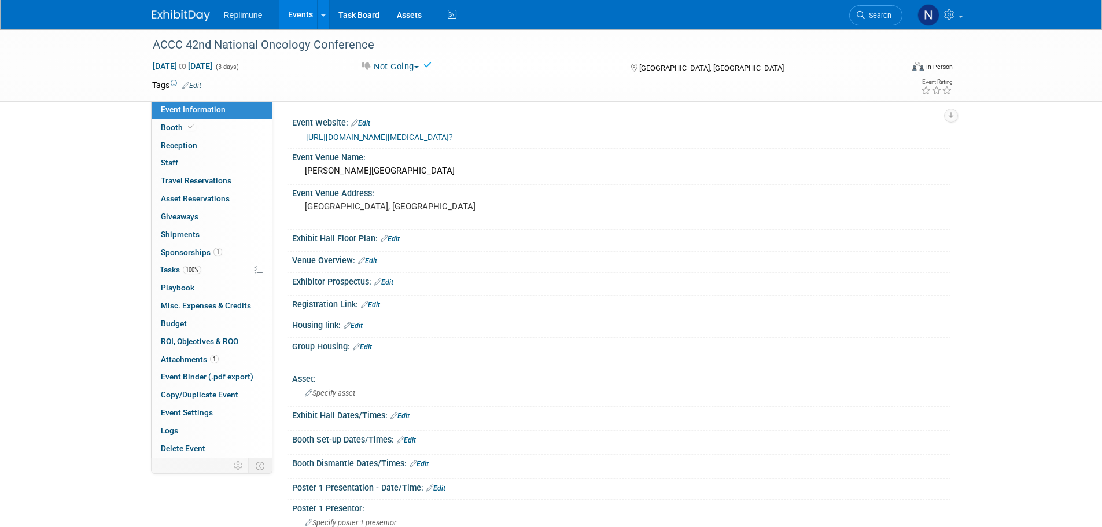
click at [306, 9] on link "Events" at bounding box center [300, 14] width 42 height 29
